Goal: Information Seeking & Learning: Check status

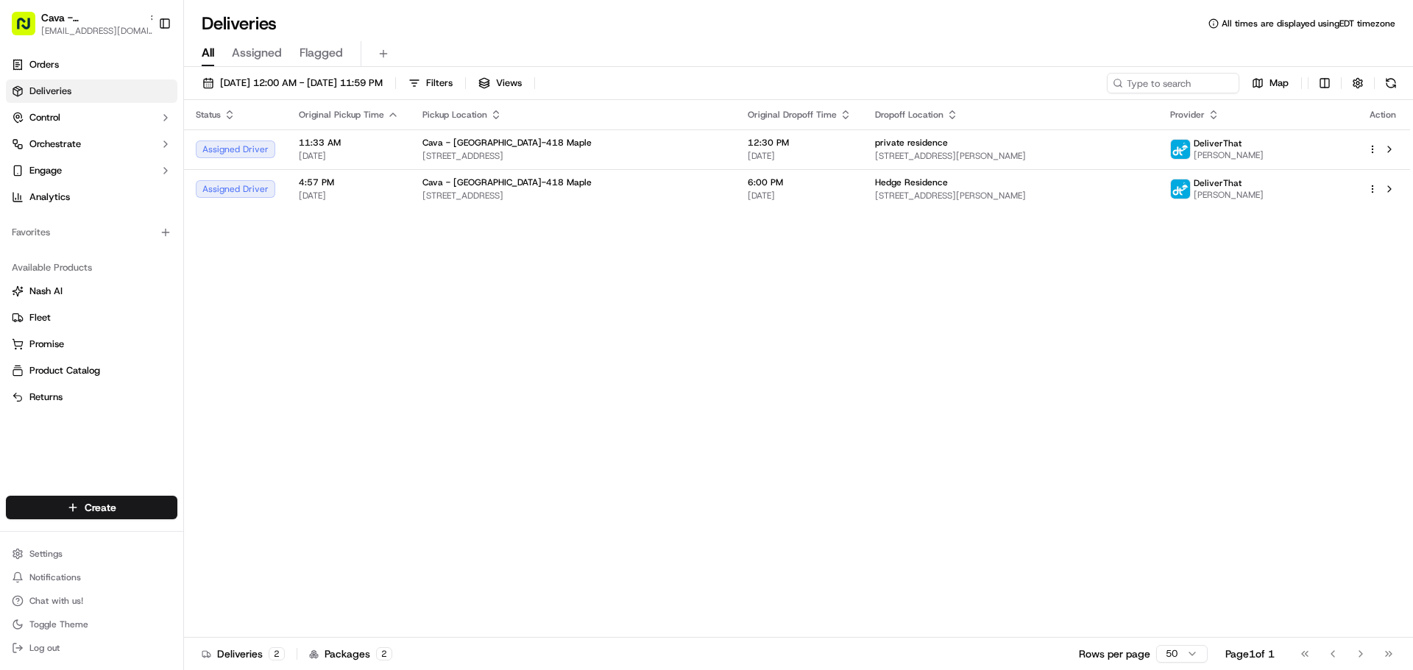
click at [1095, 251] on div "Status Original Pickup Time Pickup Location Original Dropoff Time Dropoff Locat…" at bounding box center [797, 369] width 1226 height 538
click at [528, 86] on button "Views" at bounding box center [500, 83] width 57 height 21
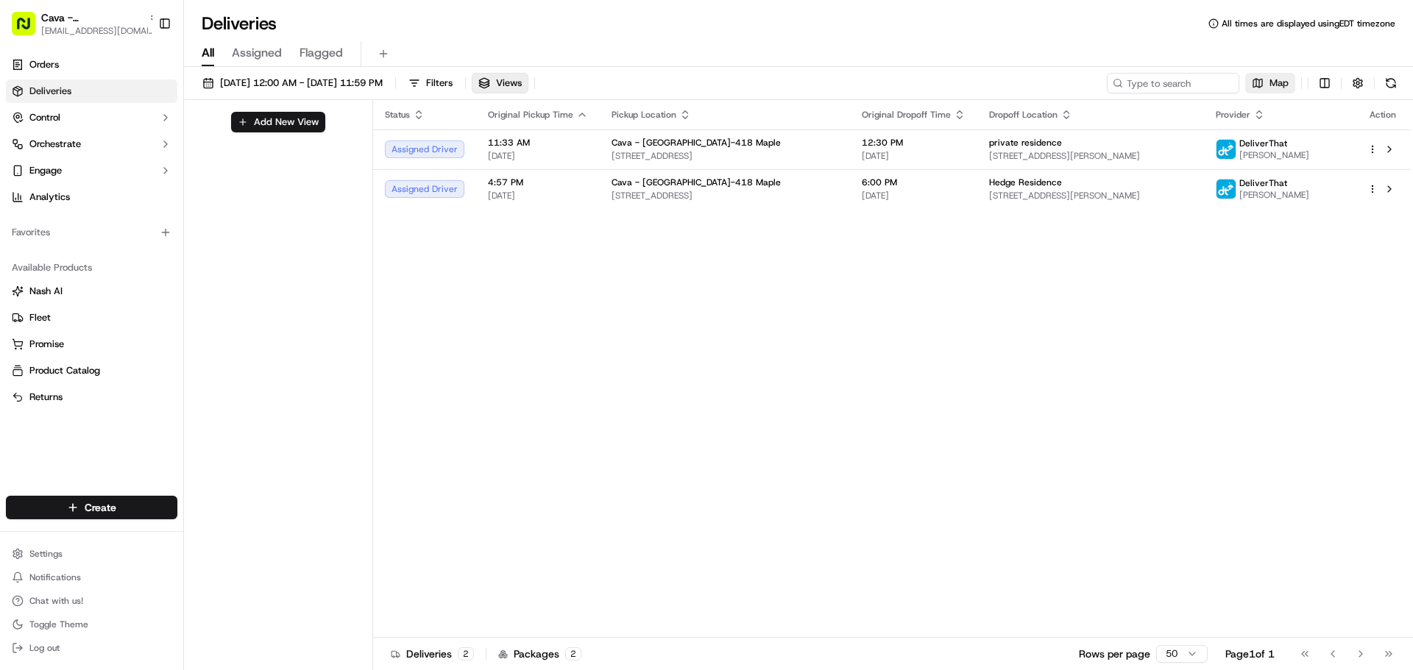
click at [1281, 79] on span "Map" at bounding box center [1278, 83] width 19 height 13
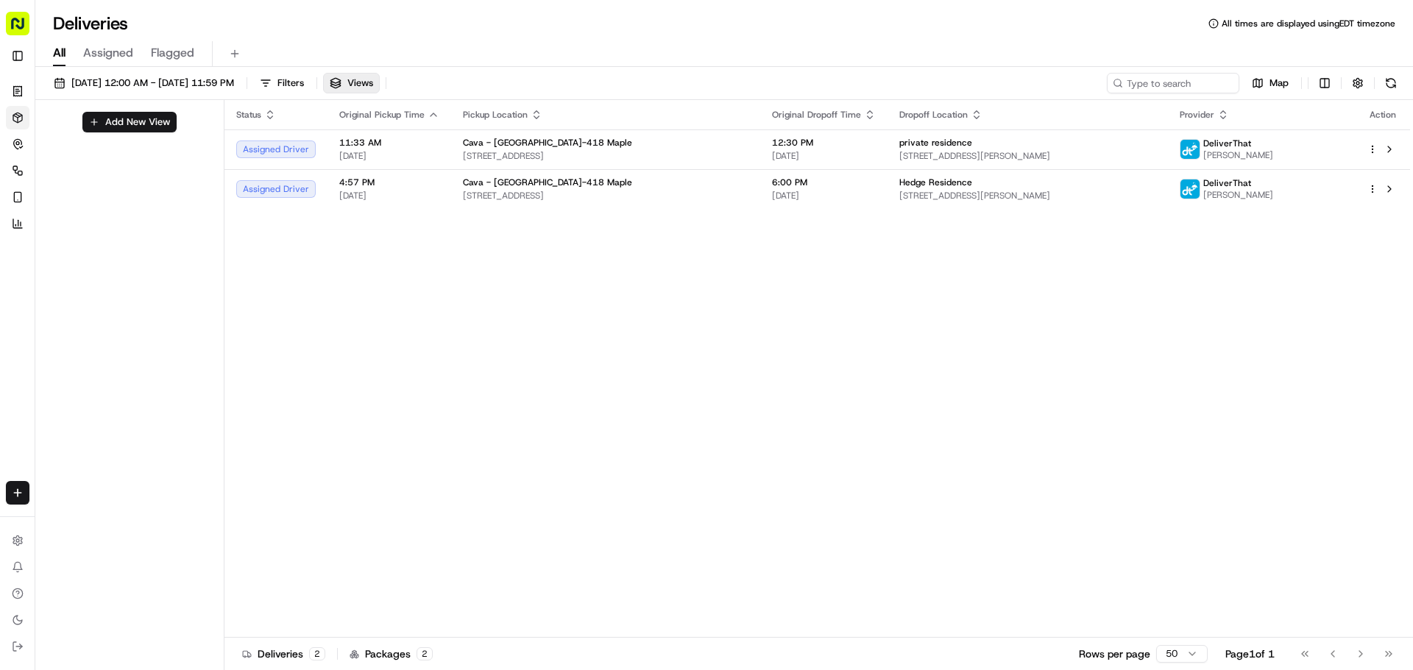
click at [525, 224] on div "Status Original Pickup Time Pickup Location Original Dropoff Time Dropoff Locat…" at bounding box center [816, 369] width 1185 height 538
click at [563, 310] on div "Status Original Pickup Time Pickup Location Original Dropoff Time Dropoff Locat…" at bounding box center [816, 369] width 1185 height 538
click at [1356, 83] on button "button" at bounding box center [1357, 83] width 21 height 21
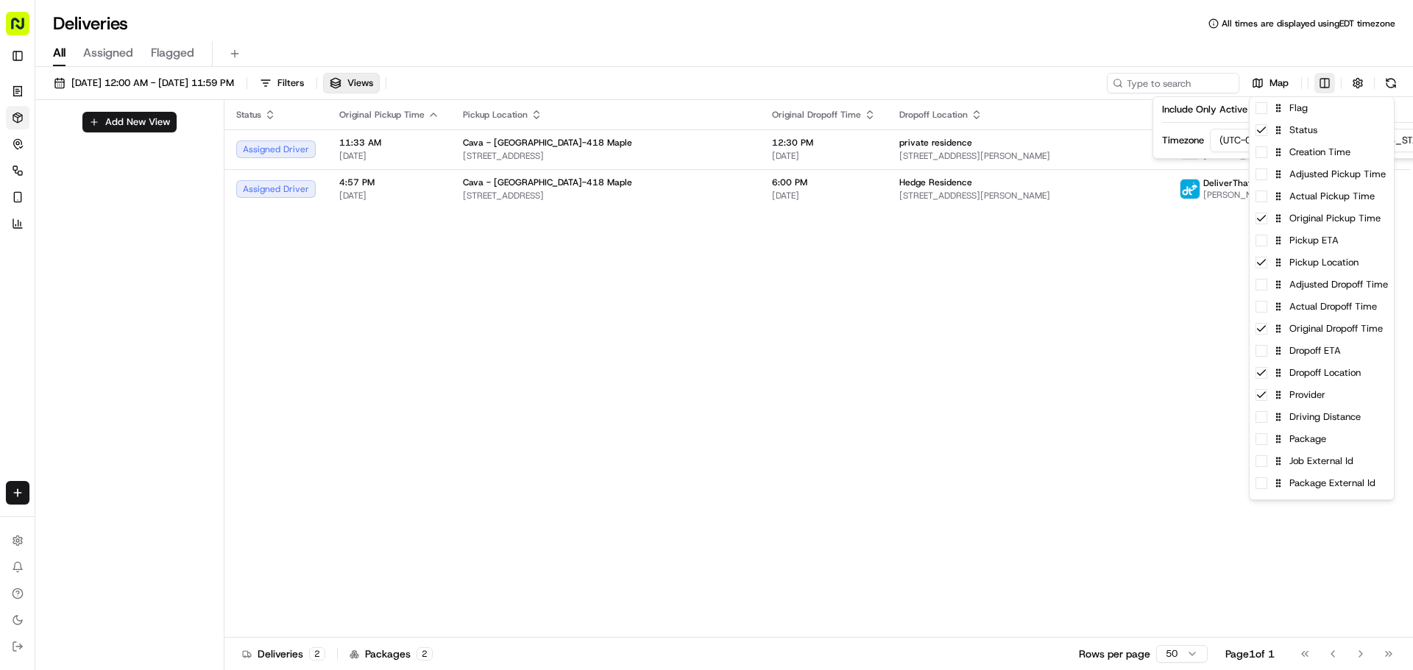
click at [1321, 77] on html "Cava - [GEOGRAPHIC_DATA] [EMAIL_ADDRESS][DOMAIN_NAME] Toggle Sidebar Orders Del…" at bounding box center [706, 335] width 1413 height 670
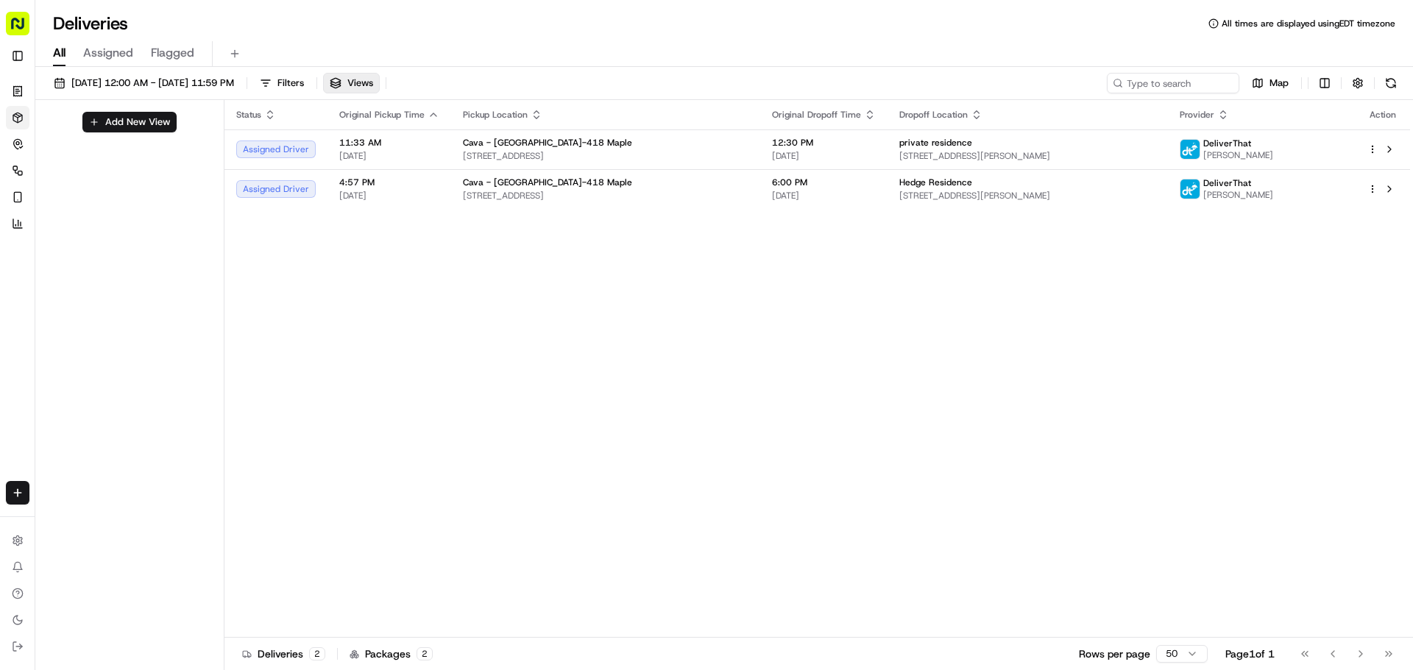
click at [1184, 413] on html "Cava - [GEOGRAPHIC_DATA] [EMAIL_ADDRESS][DOMAIN_NAME] Toggle Sidebar Orders Del…" at bounding box center [706, 335] width 1413 height 670
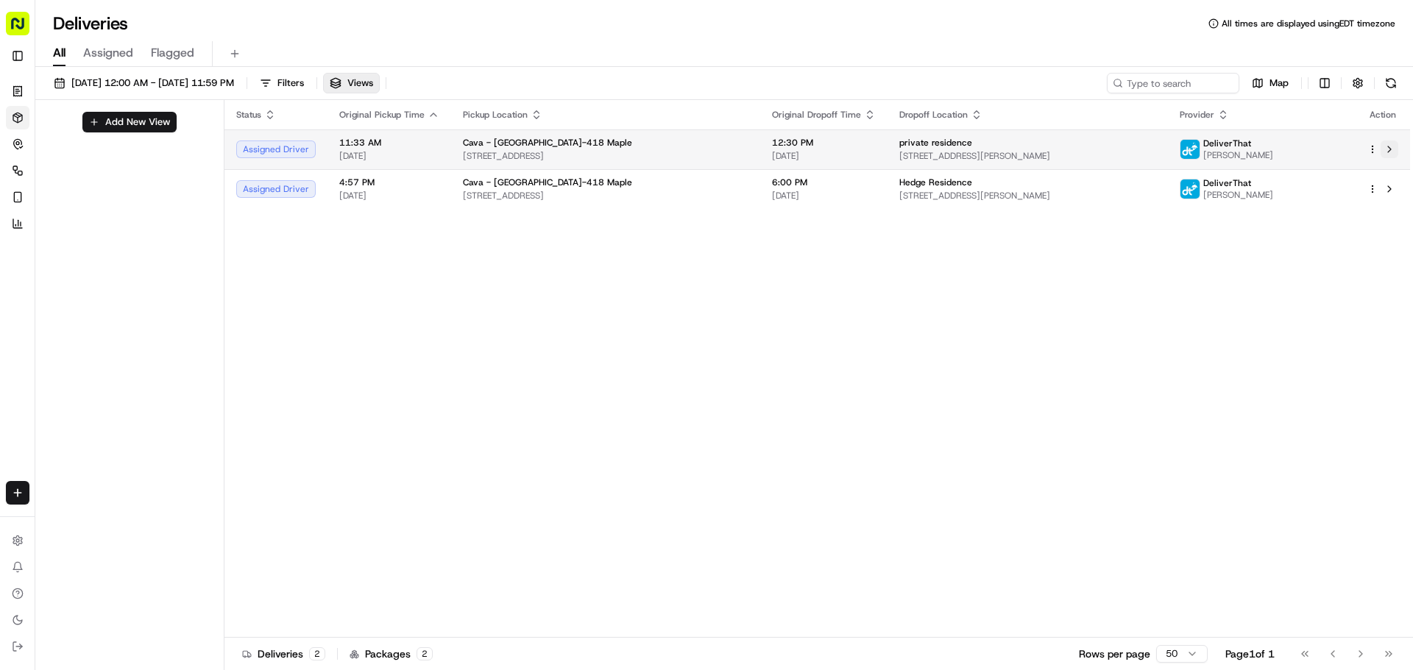
click at [1391, 149] on button at bounding box center [1389, 150] width 18 height 18
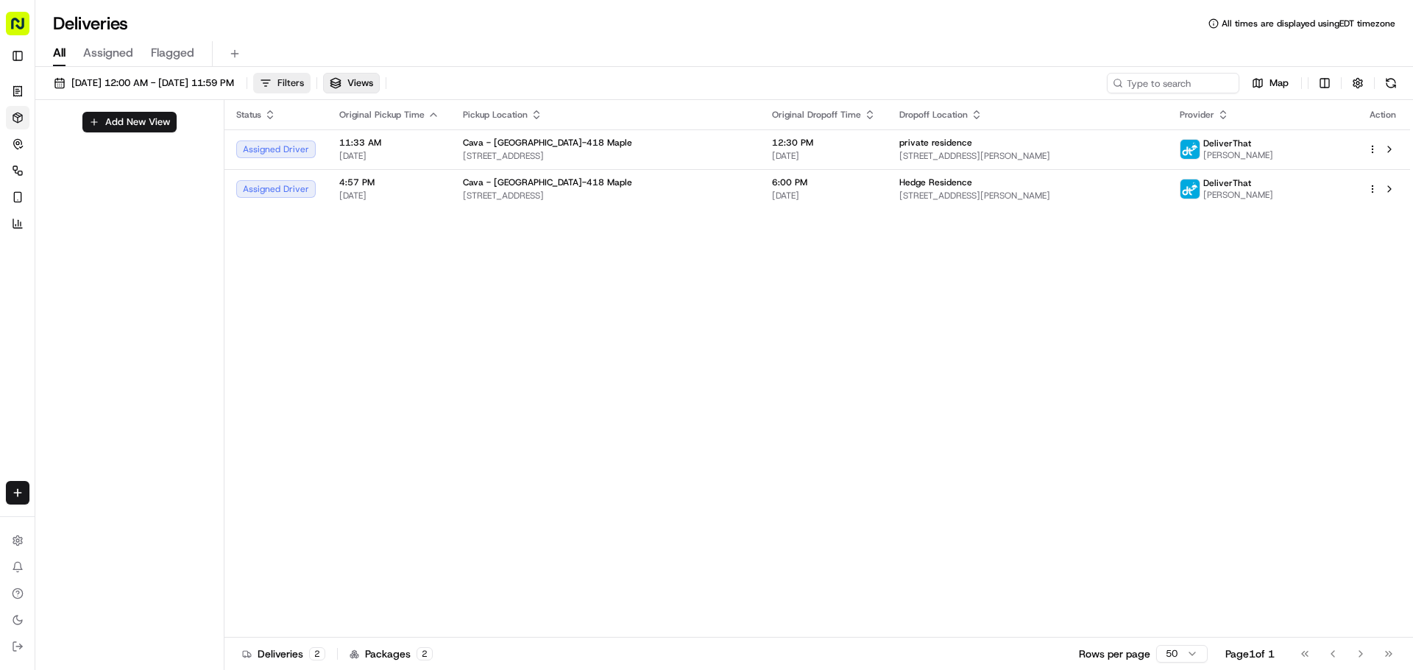
click at [304, 88] on span "Filters" at bounding box center [290, 83] width 26 height 13
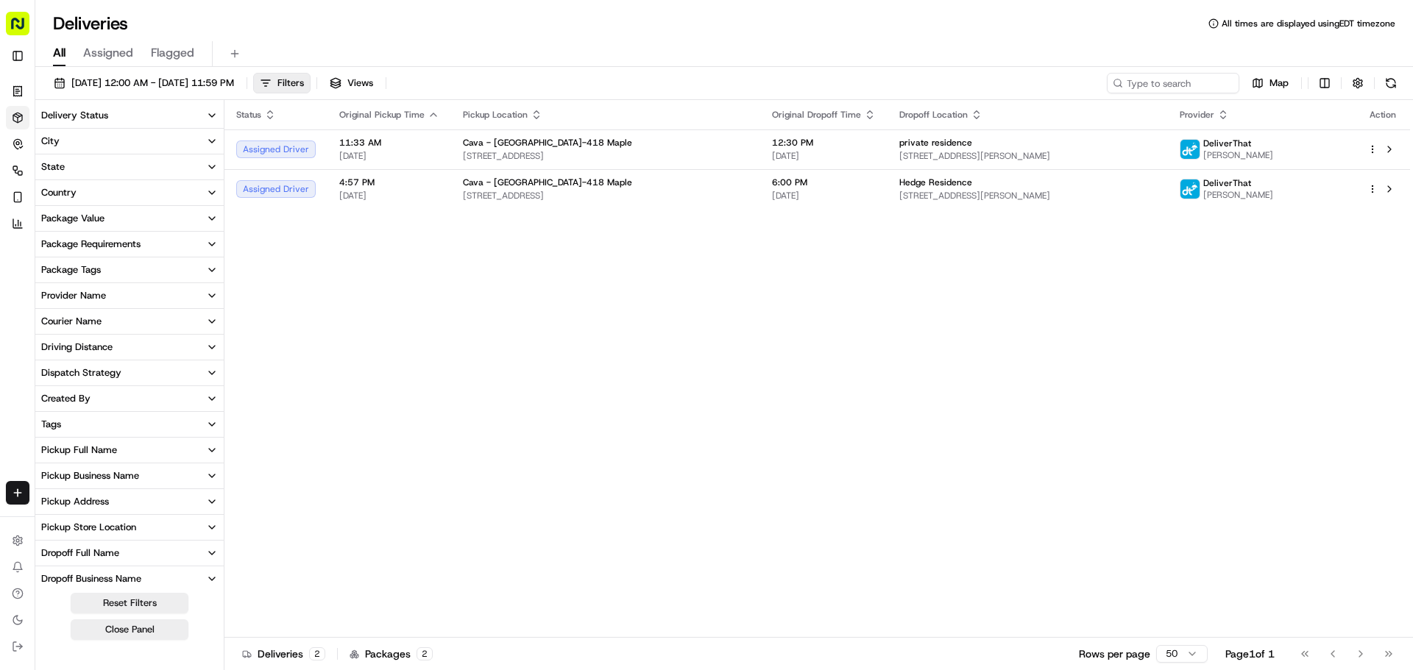
click at [334, 446] on div "Status Original Pickup Time Pickup Location Original Dropoff Time Dropoff Locat…" at bounding box center [816, 369] width 1185 height 538
click at [419, 451] on div "Status Original Pickup Time Pickup Location Original Dropoff Time Dropoff Locat…" at bounding box center [816, 369] width 1185 height 538
click at [1071, 246] on div "Status Original Pickup Time Pickup Location Original Dropoff Time Dropoff Locat…" at bounding box center [816, 369] width 1185 height 538
click at [1343, 285] on div "Status Original Pickup Time Pickup Location Original Dropoff Time Dropoff Locat…" at bounding box center [816, 369] width 1185 height 538
click at [1343, 297] on div "Status Original Pickup Time Pickup Location Original Dropoff Time Dropoff Locat…" at bounding box center [816, 369] width 1185 height 538
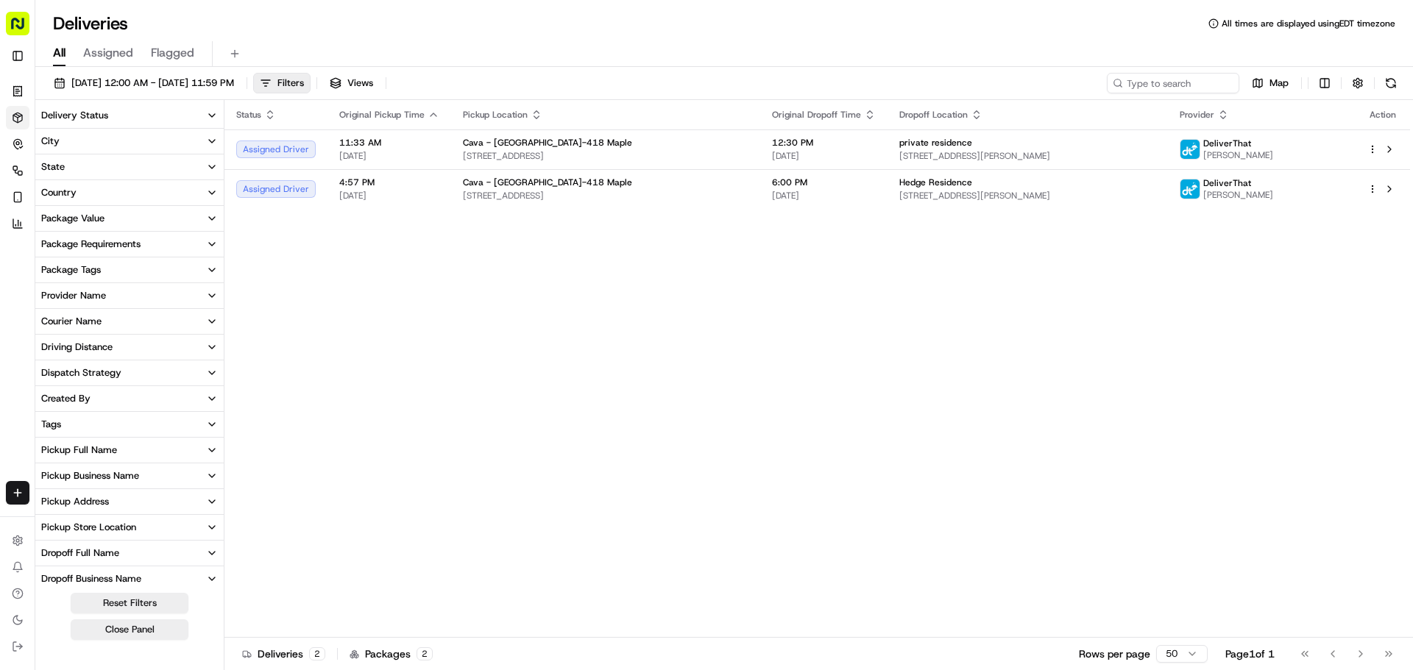
click at [1340, 300] on div "Status Original Pickup Time Pickup Location Original Dropoff Time Dropoff Locat…" at bounding box center [816, 369] width 1185 height 538
click at [921, 241] on div "Status Original Pickup Time Pickup Location Original Dropoff Time Dropoff Locat…" at bounding box center [816, 369] width 1185 height 538
click at [927, 250] on div "Status Original Pickup Time Pickup Location Original Dropoff Time Dropoff Locat…" at bounding box center [816, 369] width 1185 height 538
click at [1297, 436] on div "Status Original Pickup Time Pickup Location Original Dropoff Time Dropoff Locat…" at bounding box center [816, 369] width 1185 height 538
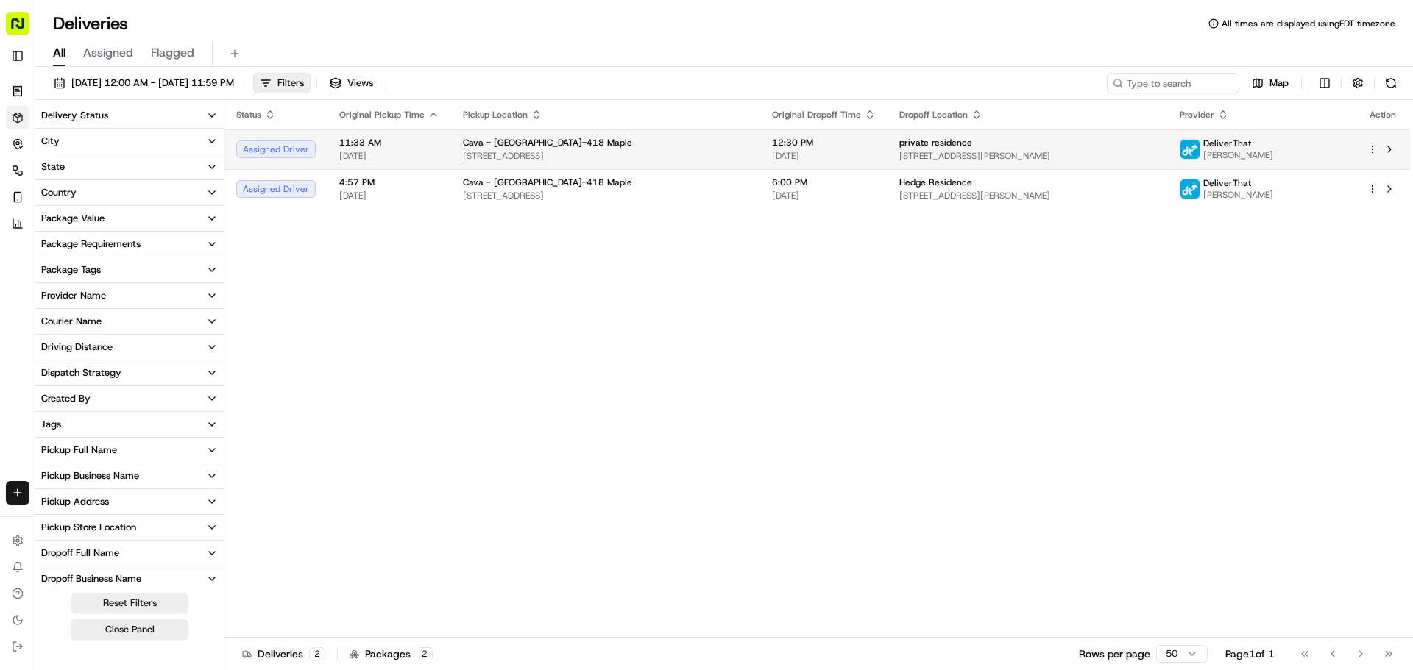
click at [433, 150] on span "[DATE]" at bounding box center [389, 156] width 100 height 12
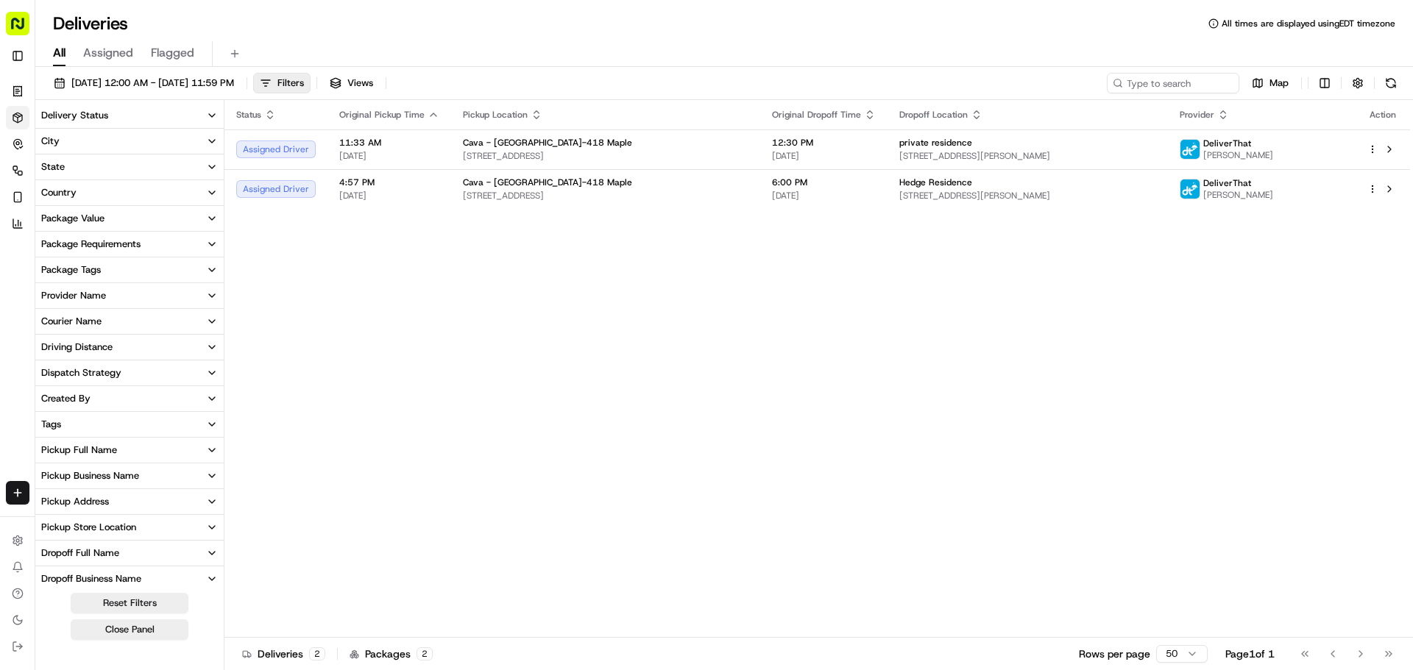
click at [514, 306] on div "Status Original Pickup Time Pickup Location Original Dropoff Time Dropoff Locat…" at bounding box center [816, 369] width 1185 height 538
click at [494, 238] on div "Status Original Pickup Time Pickup Location Original Dropoff Time Dropoff Locat…" at bounding box center [816, 369] width 1185 height 538
click at [511, 272] on div "Status Original Pickup Time Pickup Location Original Dropoff Time Dropoff Locat…" at bounding box center [816, 369] width 1185 height 538
click at [339, 567] on div "Status Original Pickup Time Pickup Location Original Dropoff Time Dropoff Locat…" at bounding box center [816, 369] width 1185 height 538
click at [8, 20] on rect "button" at bounding box center [18, 24] width 24 height 24
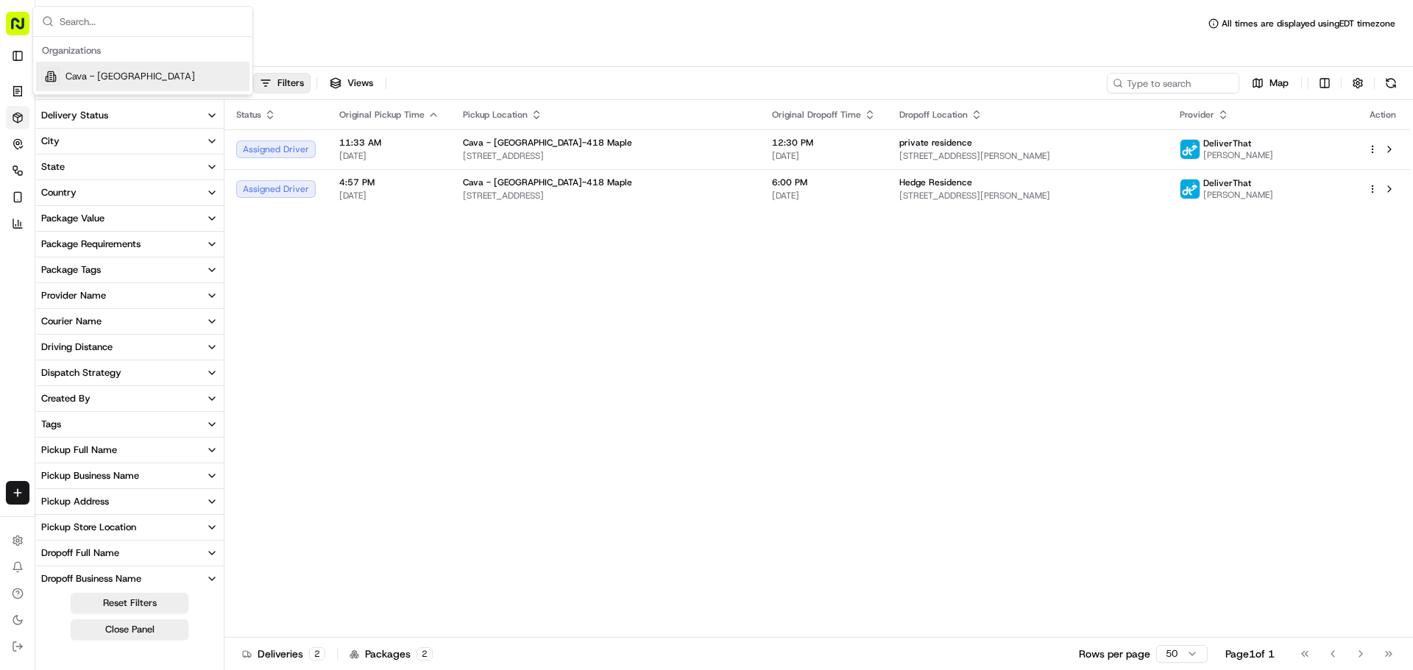
click at [554, 281] on div "Status Original Pickup Time Pickup Location Original Dropoff Time Dropoff Locat…" at bounding box center [816, 369] width 1185 height 538
click at [1385, 120] on div "Action" at bounding box center [1382, 115] width 31 height 12
click at [1229, 117] on icon "button" at bounding box center [1223, 115] width 12 height 12
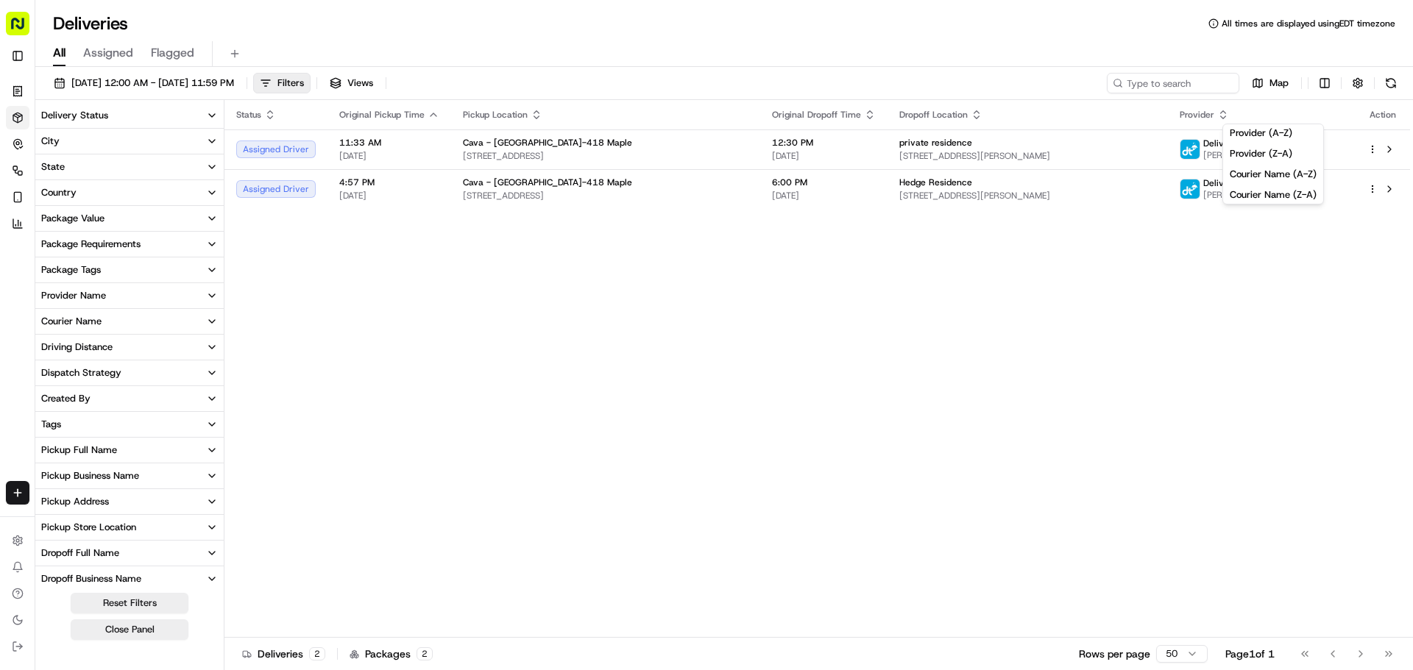
click at [1270, 310] on div "Status Original Pickup Time Pickup Location Original Dropoff Time Dropoff Locat…" at bounding box center [816, 369] width 1185 height 538
click at [476, 352] on div "Status Original Pickup Time Pickup Location Original Dropoff Time Dropoff Locat…" at bounding box center [816, 369] width 1185 height 538
drag, startPoint x: 514, startPoint y: 360, endPoint x: 701, endPoint y: 436, distance: 201.9
click at [522, 377] on div "Status Original Pickup Time Pickup Location Original Dropoff Time Dropoff Locat…" at bounding box center [816, 369] width 1185 height 538
drag, startPoint x: 1150, startPoint y: 419, endPoint x: 1176, endPoint y: 532, distance: 115.5
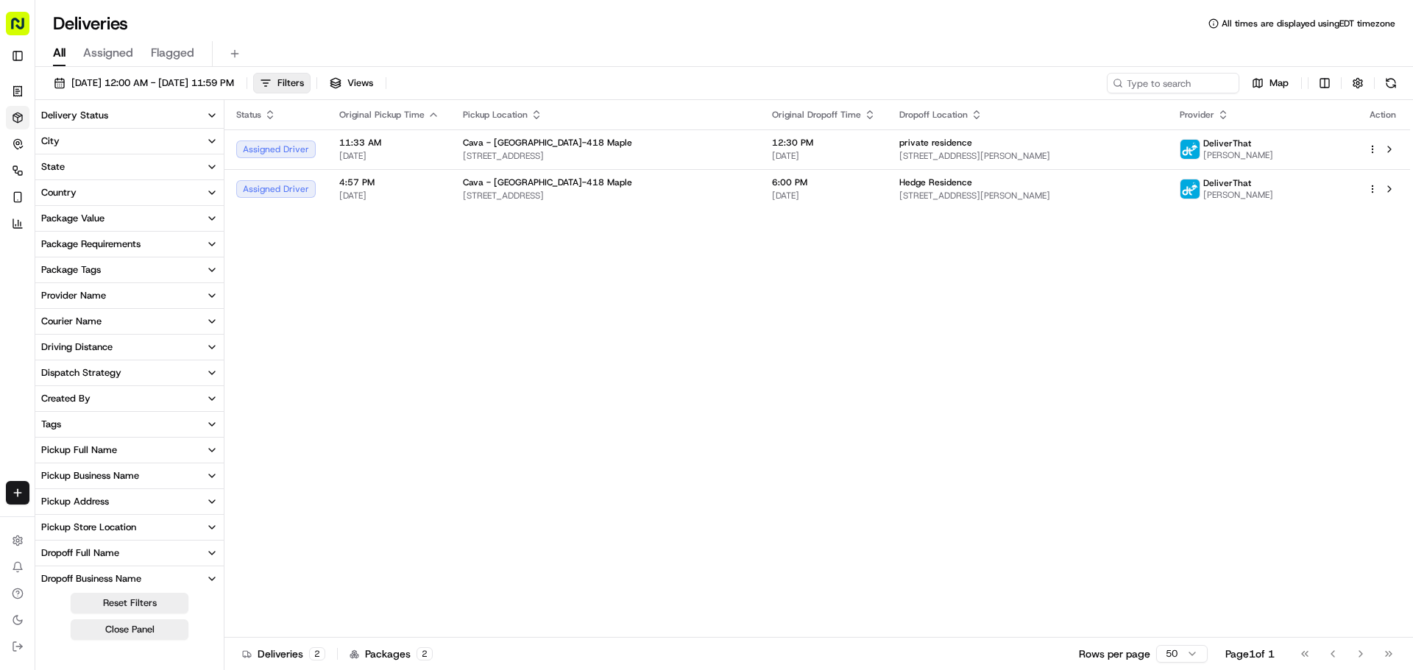
click at [1174, 531] on div "Status Original Pickup Time Pickup Location Original Dropoff Time Dropoff Locat…" at bounding box center [816, 369] width 1185 height 538
click at [1173, 569] on div "Status Original Pickup Time Pickup Location Original Dropoff Time Dropoff Locat…" at bounding box center [816, 369] width 1185 height 538
click at [1307, 541] on div "Status Original Pickup Time Pickup Location Original Dropoff Time Dropoff Locat…" at bounding box center [816, 369] width 1185 height 538
click at [1310, 538] on div "Status Original Pickup Time Pickup Location Original Dropoff Time Dropoff Locat…" at bounding box center [816, 369] width 1185 height 538
click at [1311, 538] on div "Status Original Pickup Time Pickup Location Original Dropoff Time Dropoff Locat…" at bounding box center [816, 369] width 1185 height 538
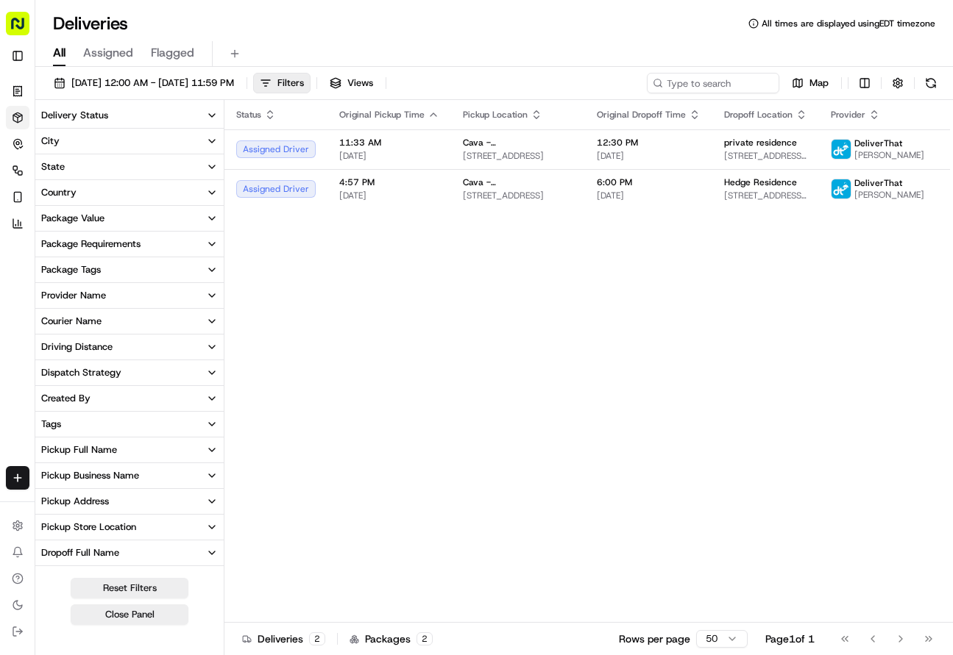
click at [537, 54] on div "All Assigned Flagged" at bounding box center [493, 54] width 917 height 26
click at [882, 76] on div "Map" at bounding box center [794, 83] width 294 height 21
click at [892, 86] on button "button" at bounding box center [897, 83] width 21 height 21
click at [850, 277] on div "Status Original Pickup Time Pickup Location Original Dropoff Time Dropoff Locat…" at bounding box center [607, 361] width 766 height 523
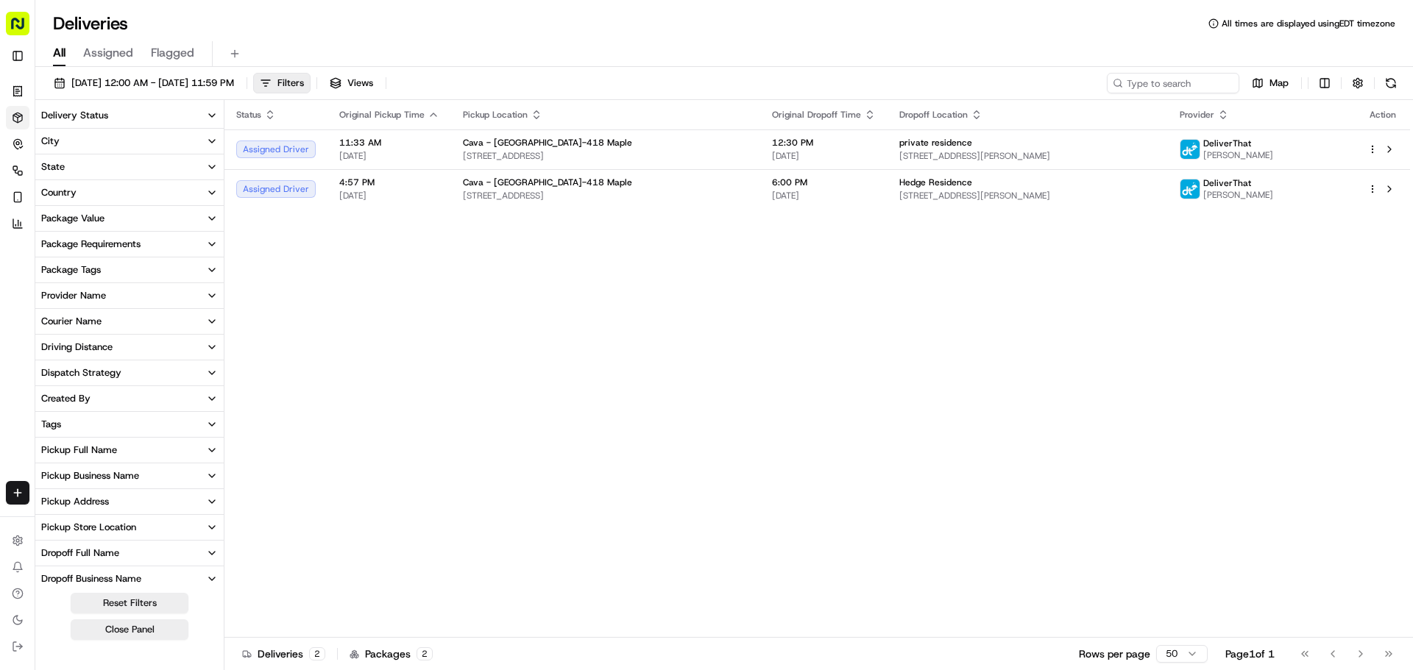
click at [363, 304] on div "Status Original Pickup Time Pickup Location Original Dropoff Time Dropoff Locat…" at bounding box center [816, 369] width 1185 height 538
click at [18, 497] on html "Cava - [GEOGRAPHIC_DATA] [EMAIL_ADDRESS][DOMAIN_NAME] Toggle Sidebar Orders Del…" at bounding box center [706, 335] width 1413 height 670
click at [325, 564] on html "Cava - [GEOGRAPHIC_DATA] [EMAIL_ADDRESS][DOMAIN_NAME] Toggle Sidebar Orders Del…" at bounding box center [706, 335] width 1413 height 670
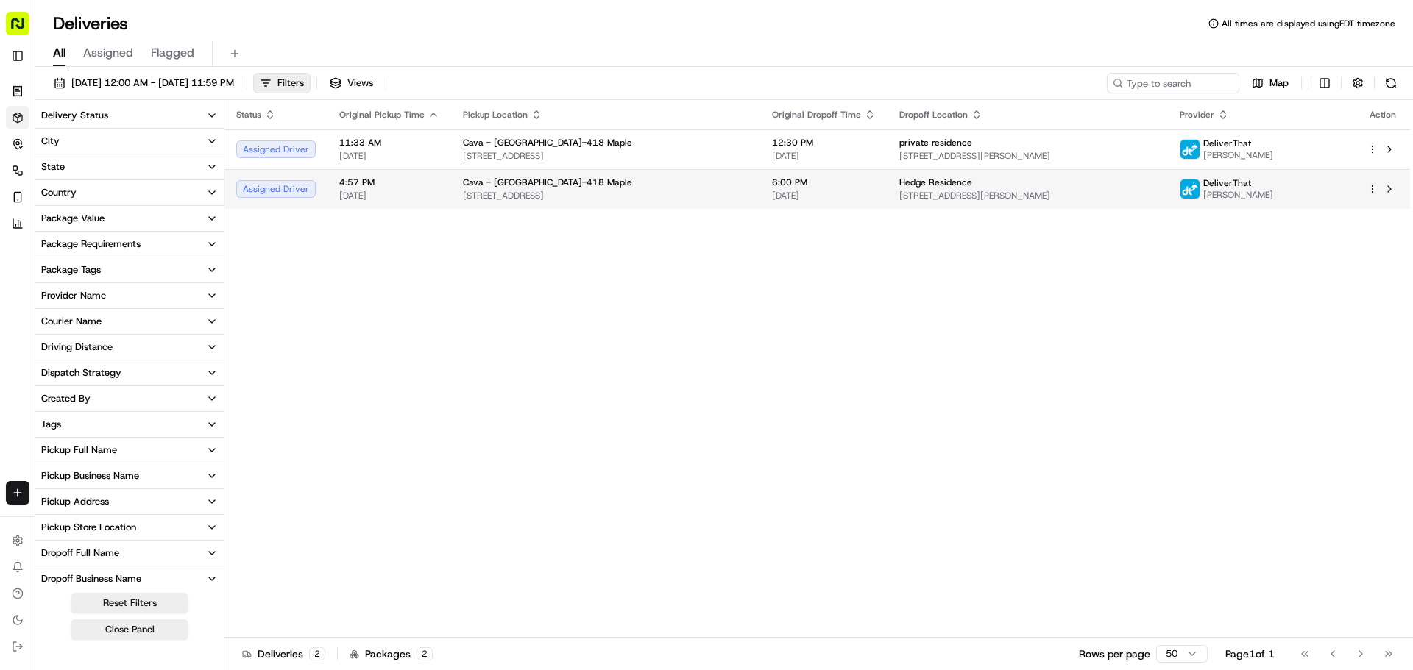
click at [685, 198] on span "[STREET_ADDRESS]" at bounding box center [605, 196] width 285 height 12
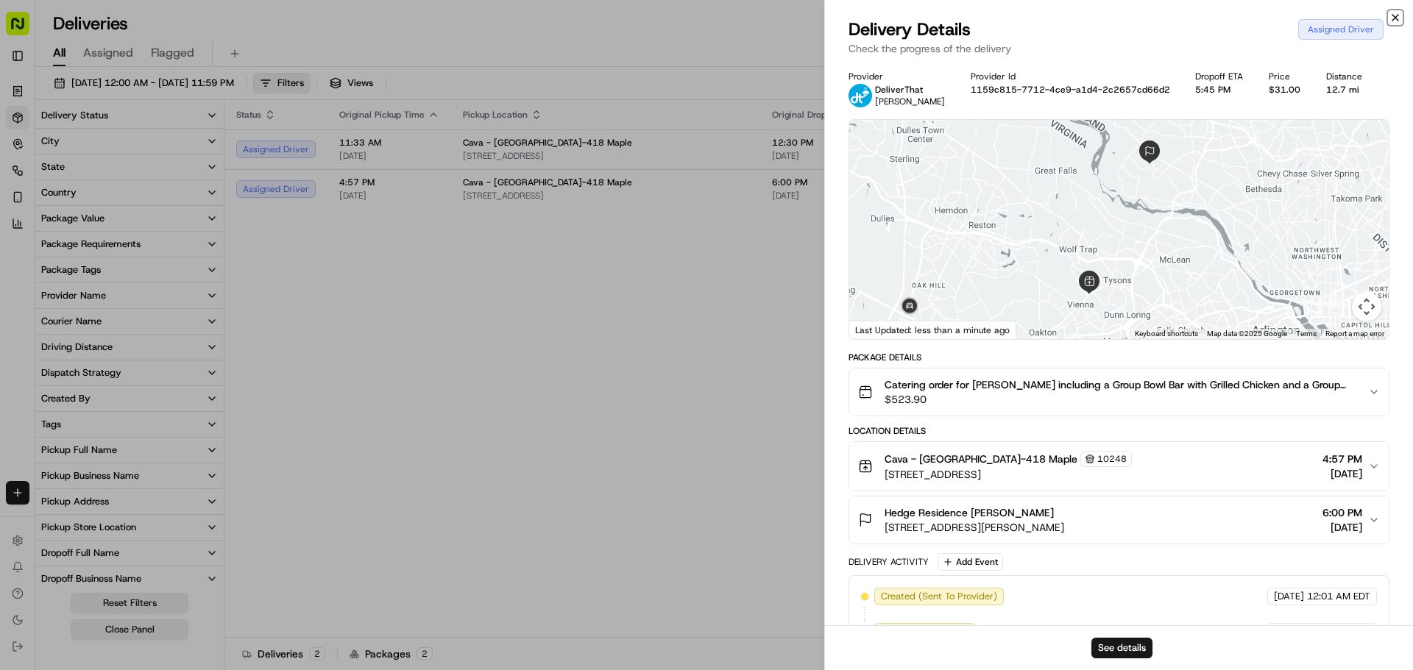
click at [1394, 18] on icon "button" at bounding box center [1395, 18] width 6 height 6
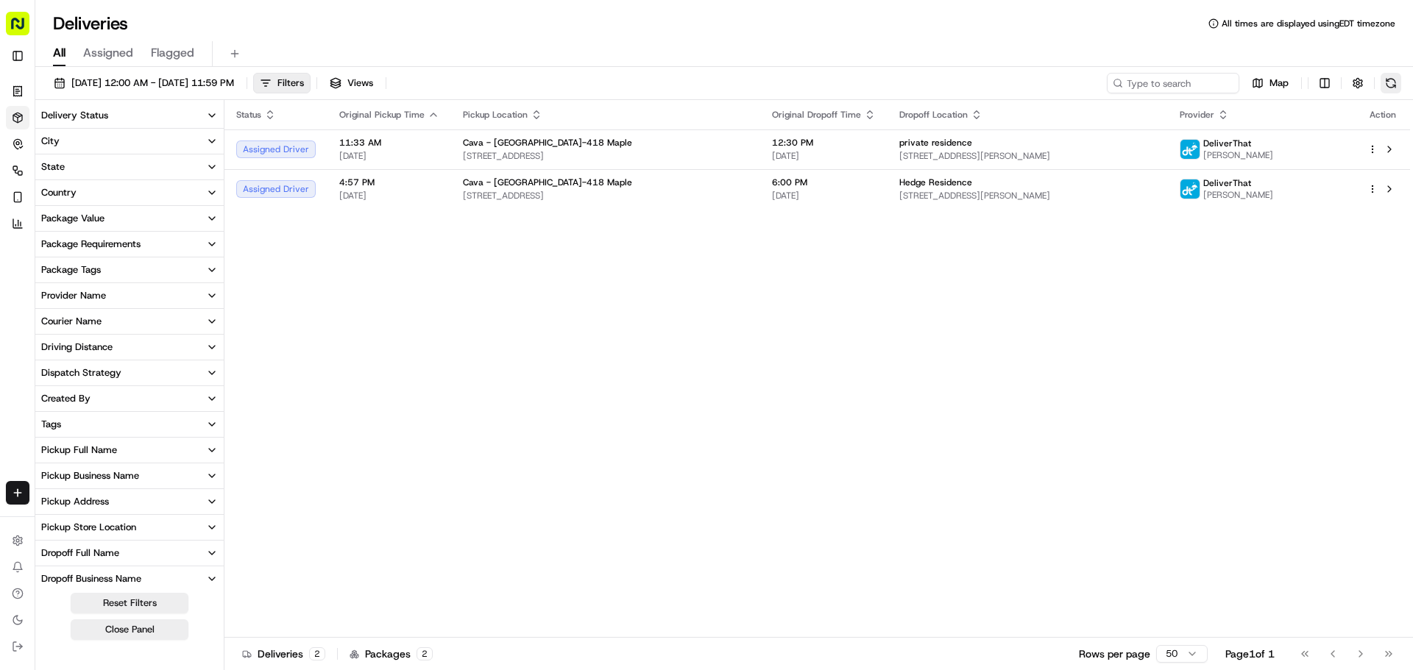
click at [1396, 88] on button at bounding box center [1390, 83] width 21 height 21
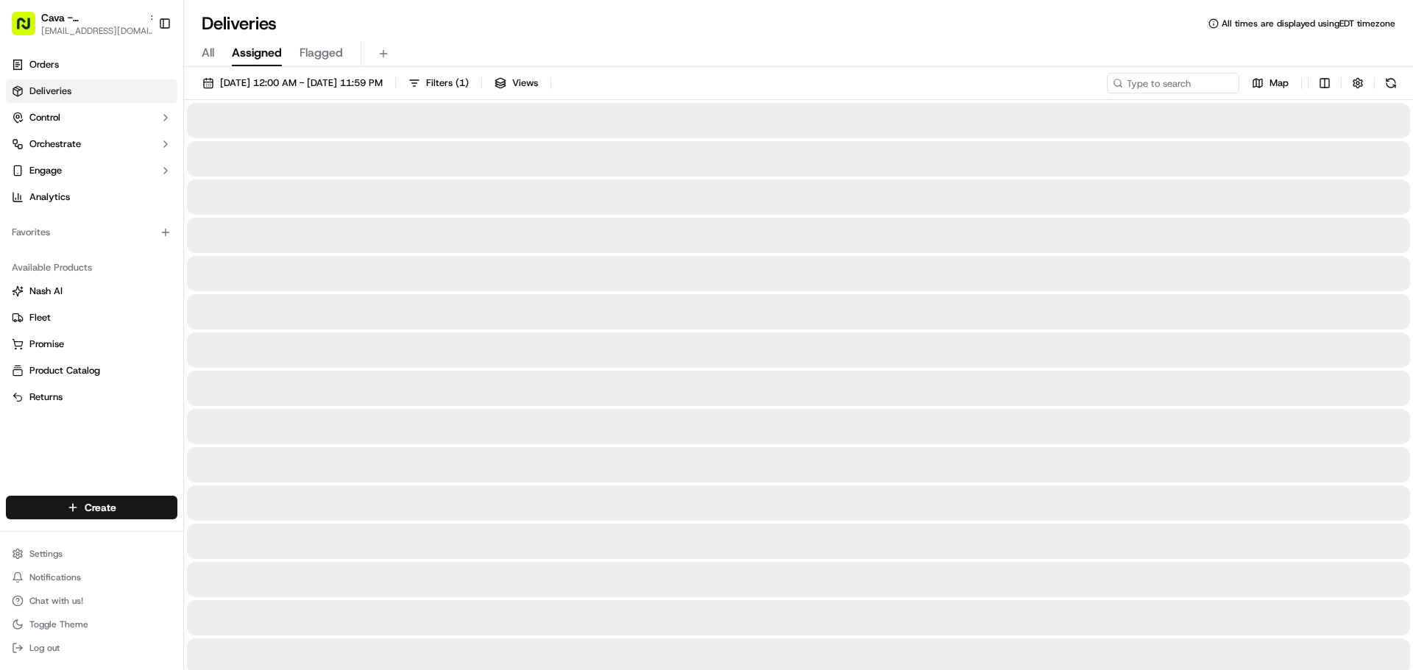
click at [263, 54] on span "Assigned" at bounding box center [257, 53] width 50 height 18
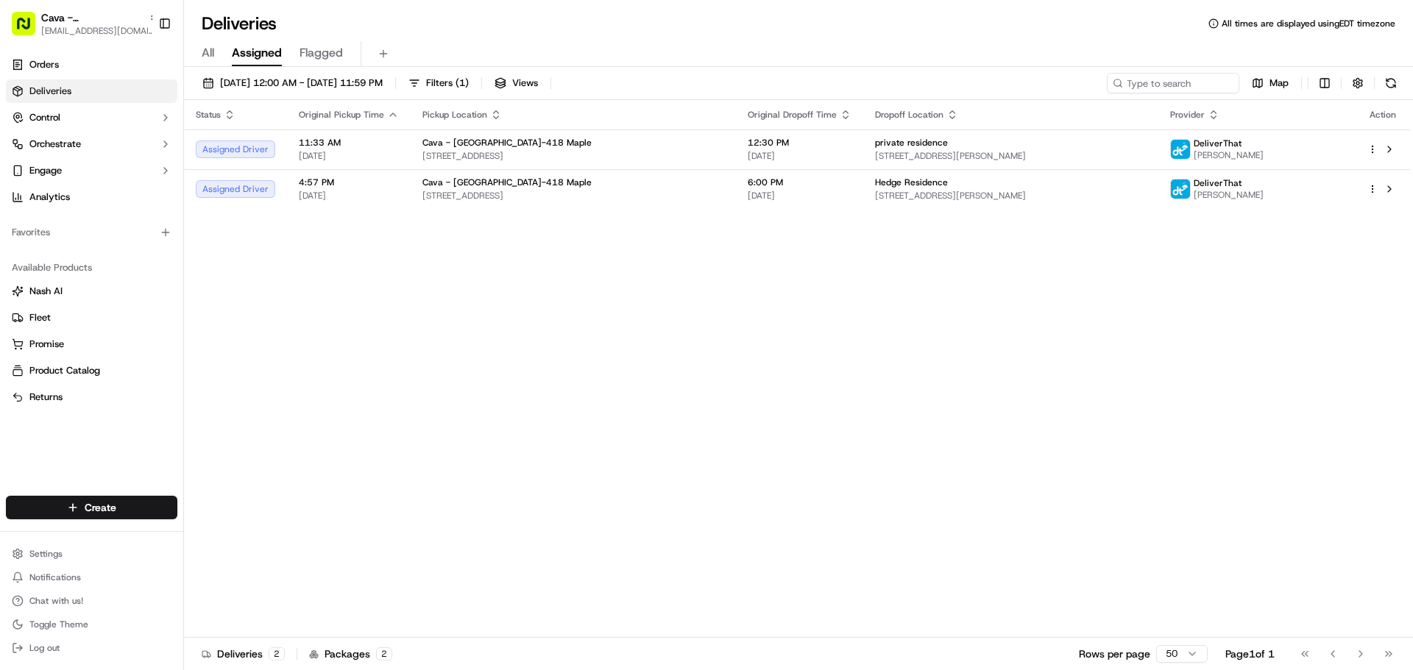
click at [346, 63] on div "All Assigned Flagged" at bounding box center [798, 54] width 1229 height 26
click at [226, 115] on icon "button" at bounding box center [230, 115] width 12 height 12
click at [251, 61] on span "Assigned" at bounding box center [257, 53] width 50 height 18
click at [195, 48] on div "All Assigned Flagged" at bounding box center [798, 54] width 1229 height 26
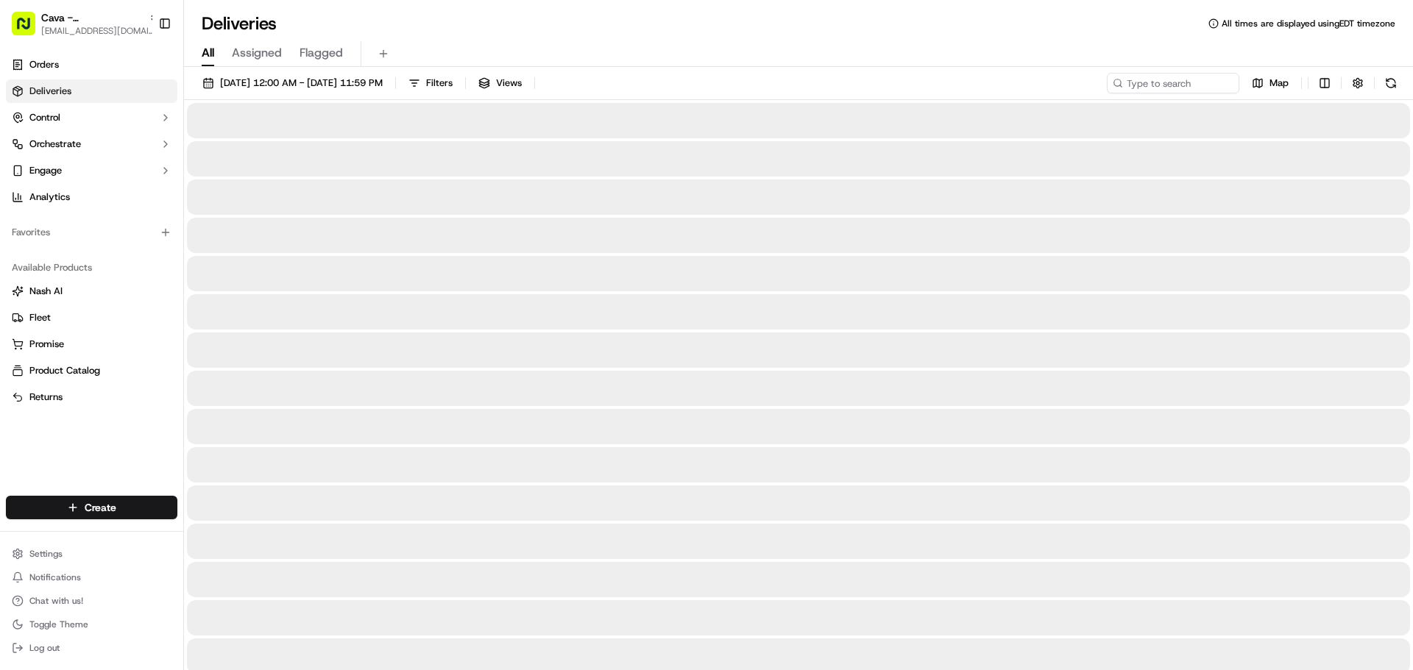
click at [210, 52] on span "All" at bounding box center [208, 53] width 13 height 18
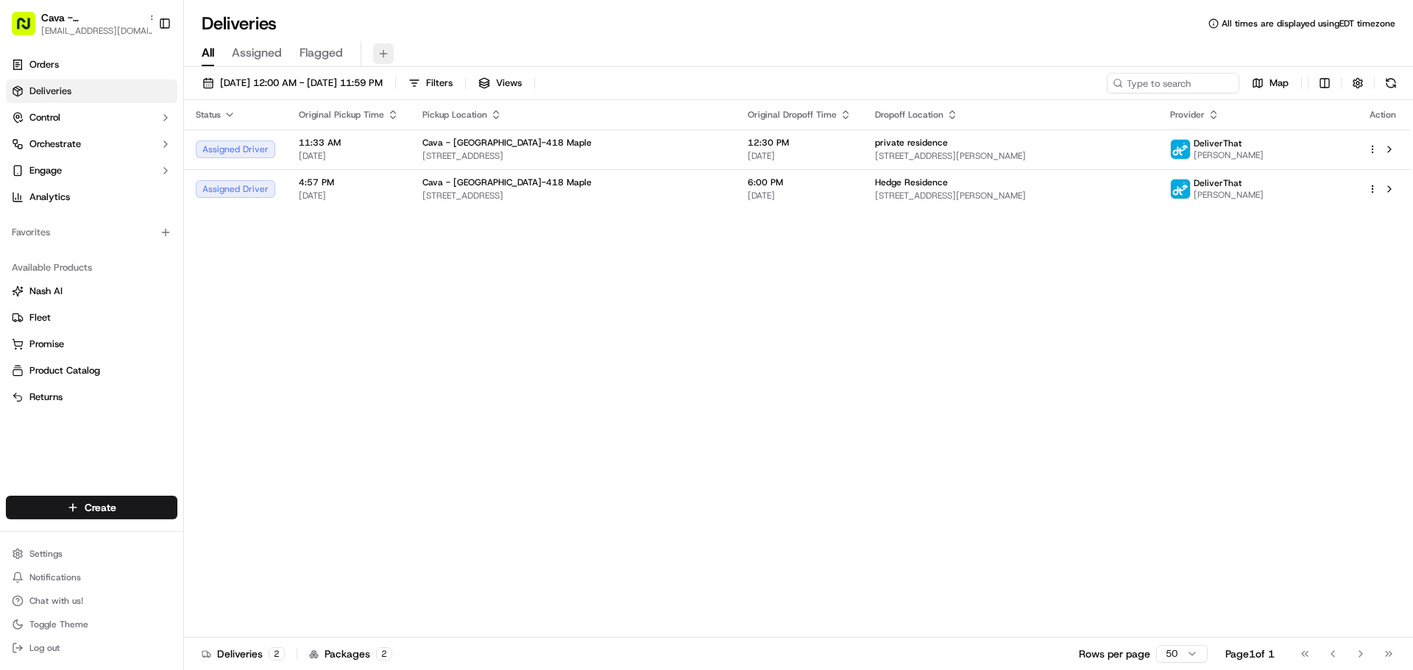
click at [381, 55] on button at bounding box center [383, 53] width 21 height 21
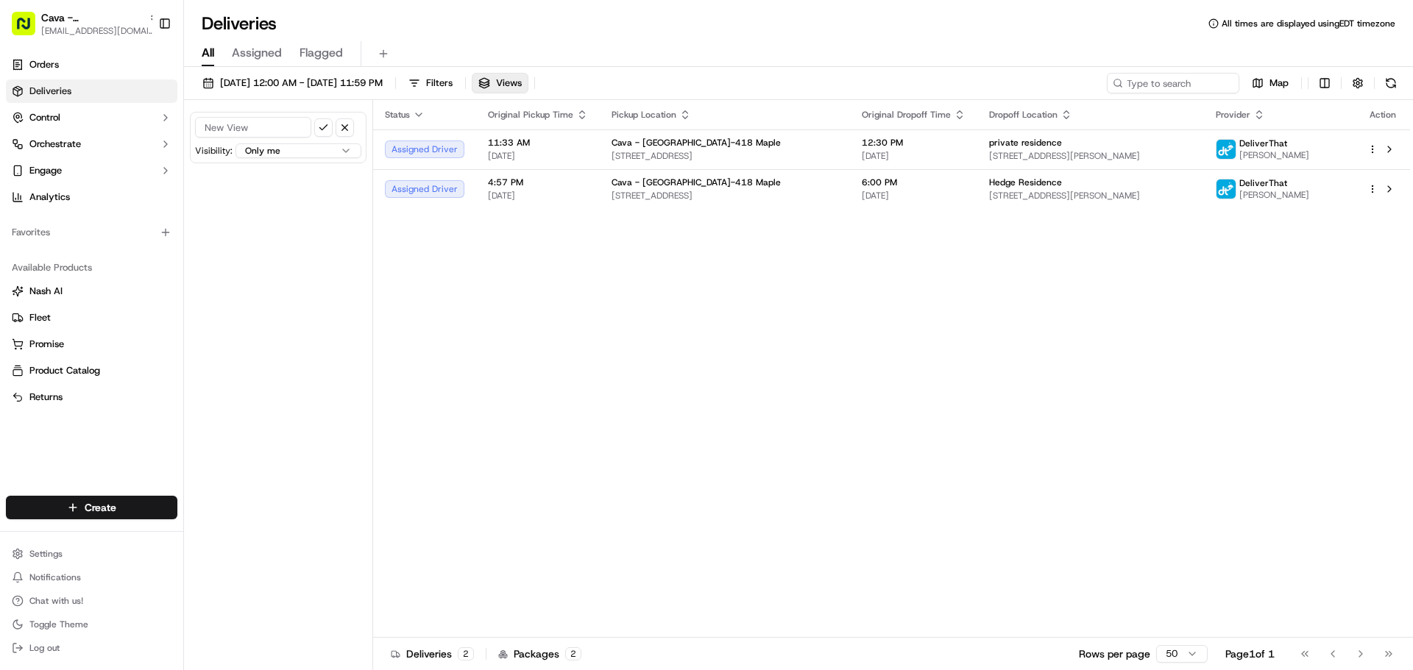
click at [209, 53] on span "All" at bounding box center [208, 53] width 13 height 18
click at [205, 42] on button "All" at bounding box center [208, 53] width 13 height 25
click at [436, 38] on div "All Assigned Flagged" at bounding box center [798, 51] width 1229 height 32
click at [459, 85] on button "Filters" at bounding box center [430, 83] width 57 height 21
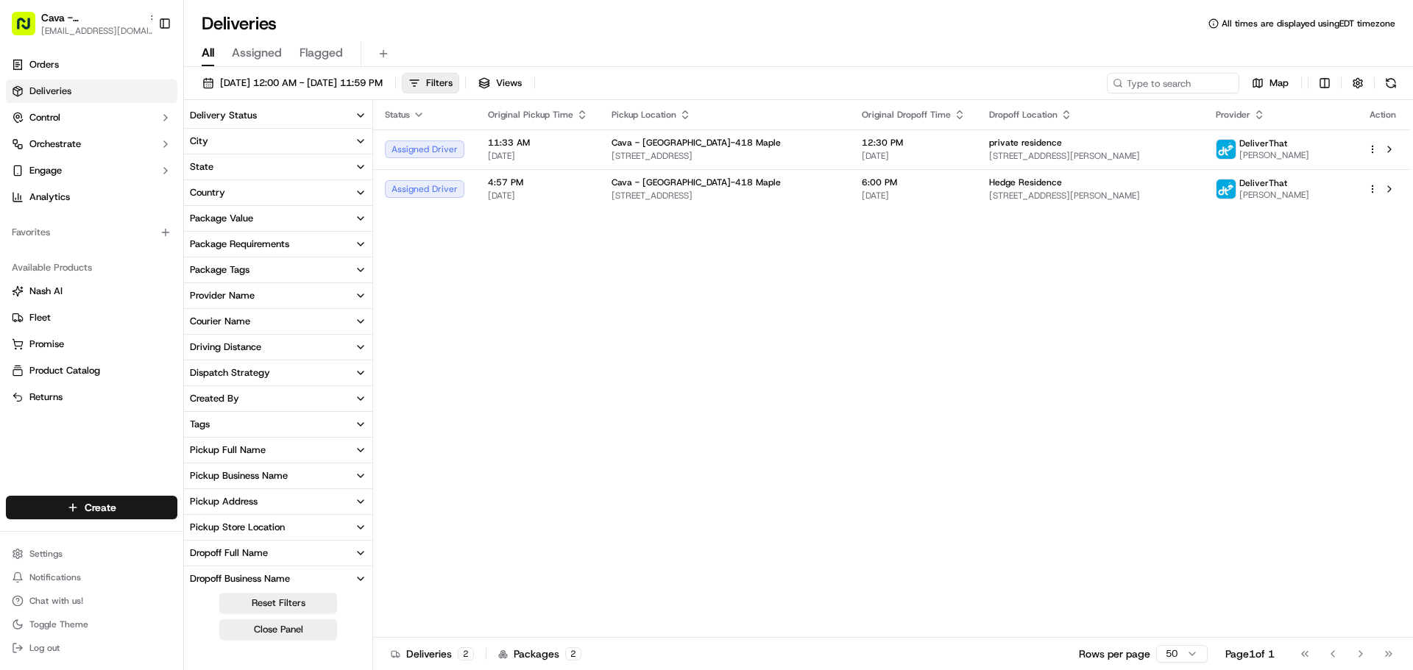
click at [732, 441] on div "Status Original Pickup Time Pickup Location Original Dropoff Time Dropoff Locat…" at bounding box center [891, 369] width 1037 height 538
drag, startPoint x: 739, startPoint y: 438, endPoint x: 967, endPoint y: 351, distance: 244.0
click at [742, 438] on div "Status Original Pickup Time Pickup Location Original Dropoff Time Dropoff Locat…" at bounding box center [891, 369] width 1037 height 538
click at [1412, 36] on div "All Assigned Flagged" at bounding box center [798, 51] width 1229 height 32
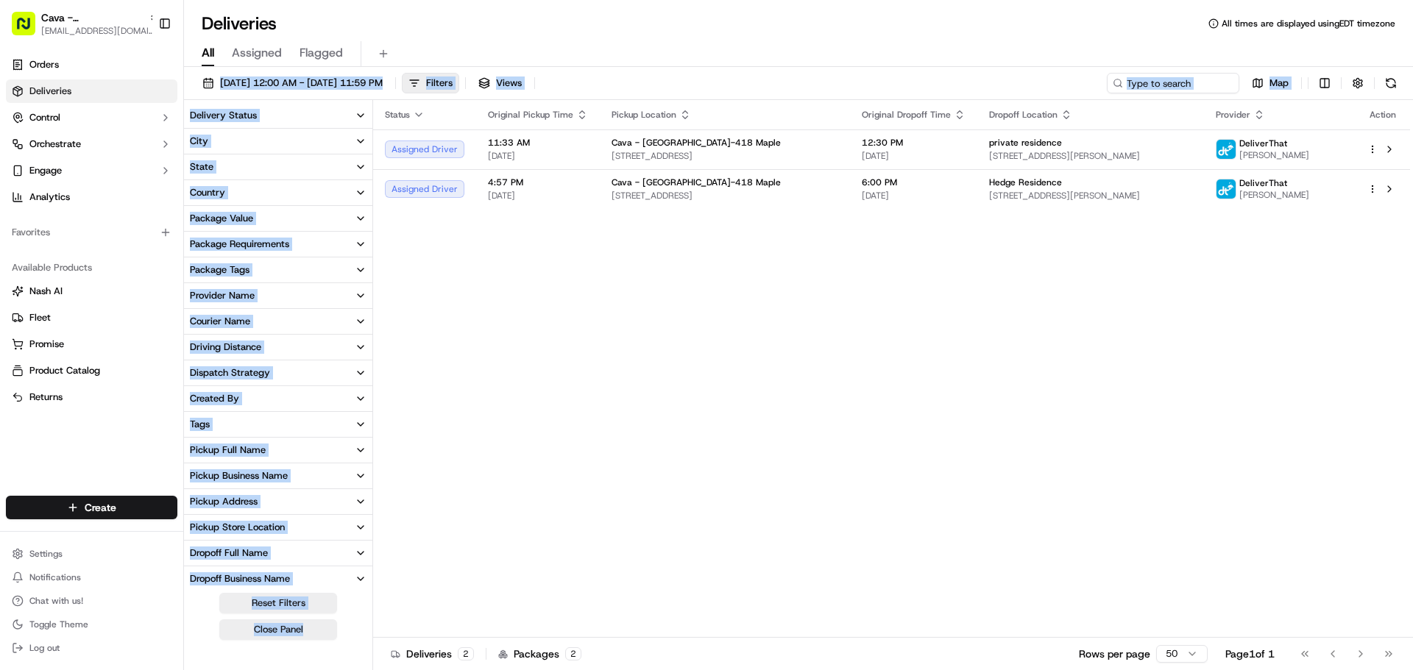
drag, startPoint x: 592, startPoint y: 38, endPoint x: 579, endPoint y: 43, distance: 14.5
click at [592, 41] on div "Deliveries All times are displayed using EDT timezone All Assigned Flagged 09/2…" at bounding box center [798, 335] width 1229 height 670
click at [454, 346] on div "Status Original Pickup Time Pickup Location Original Dropoff Time Dropoff Locat…" at bounding box center [891, 369] width 1037 height 538
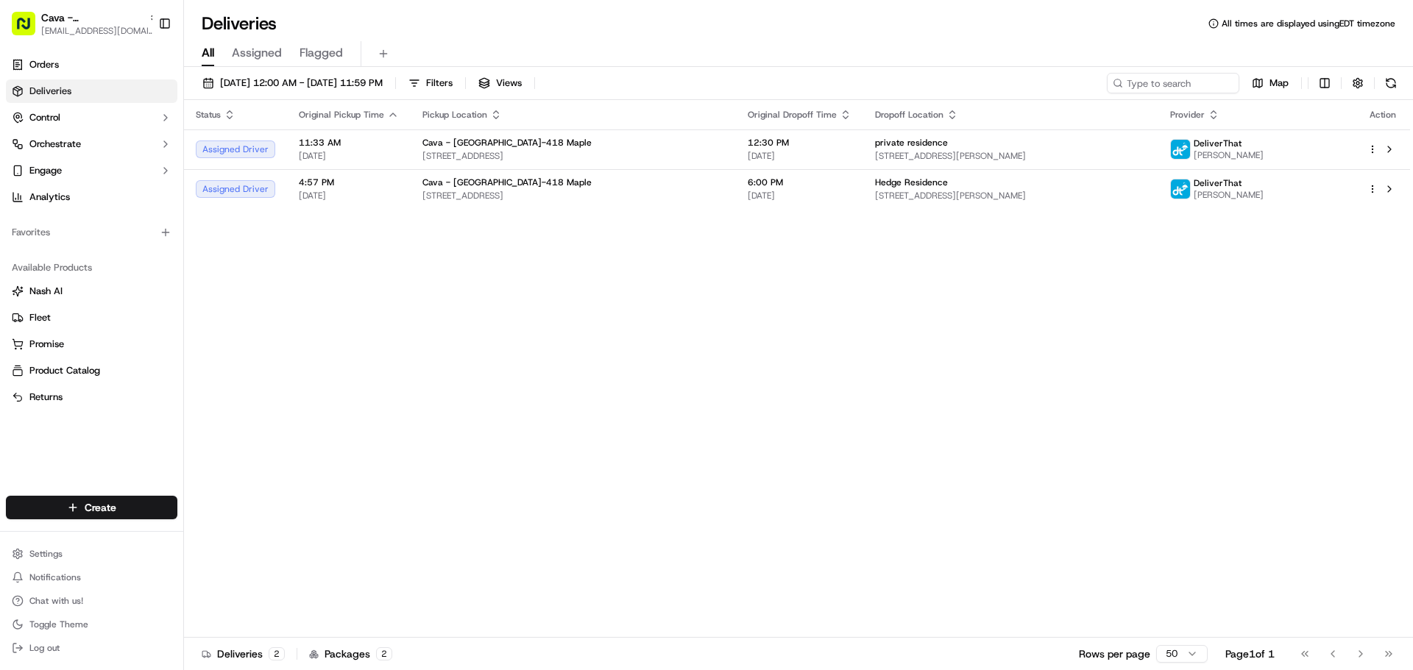
drag, startPoint x: 0, startPoint y: 0, endPoint x: 850, endPoint y: 319, distance: 907.7
click at [850, 319] on div "Status Original Pickup Time Pickup Location Original Dropoff Time Dropoff Locat…" at bounding box center [797, 369] width 1226 height 538
